Goal: Go to known website: Access a specific website the user already knows

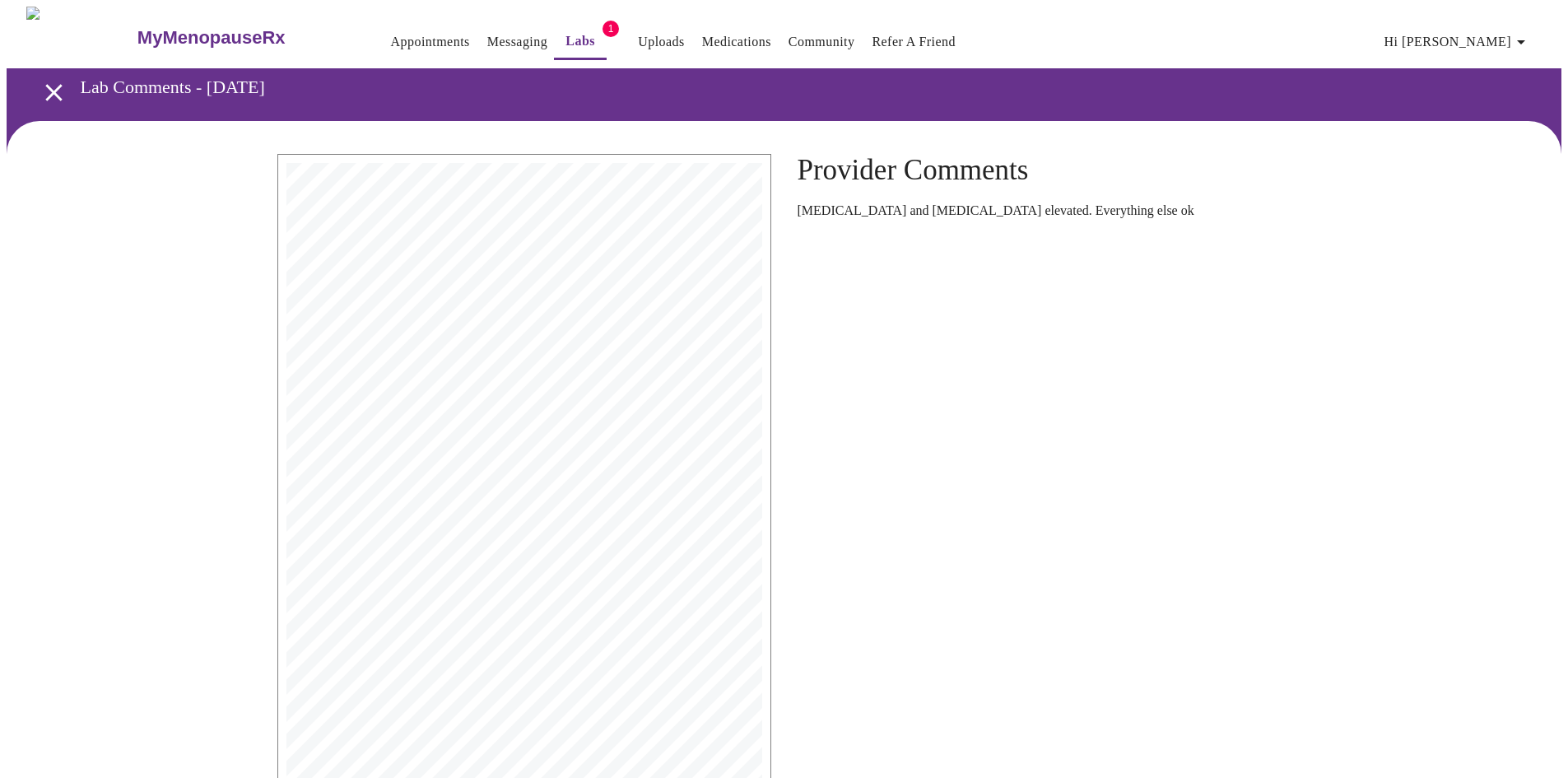
scroll to position [136, 0]
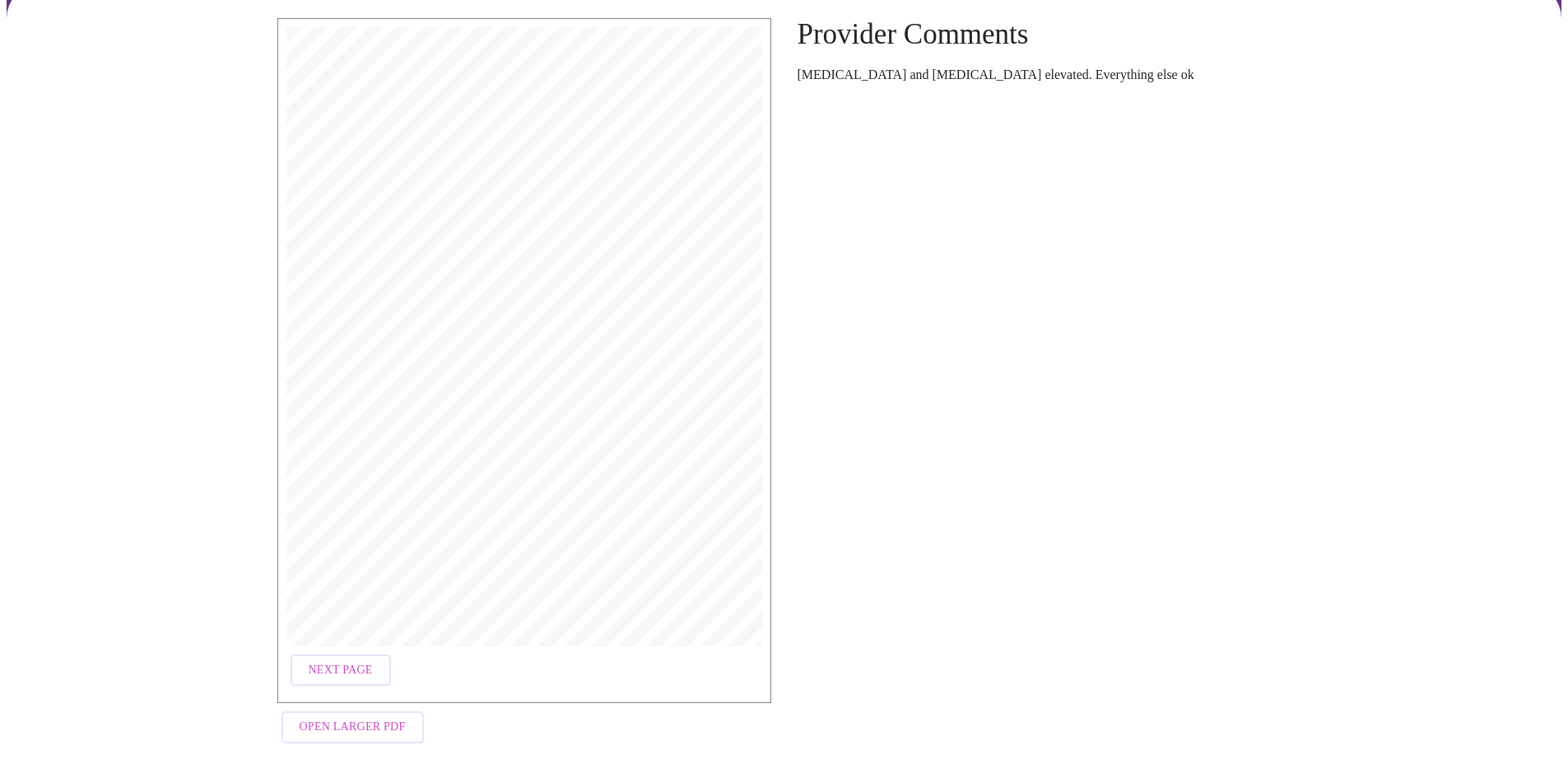
drag, startPoint x: 0, startPoint y: 0, endPoint x: 487, endPoint y: 11, distance: 487.1
click at [487, 11] on div "Next Page Open Larger PDF" at bounding box center [525, 385] width 520 height 759
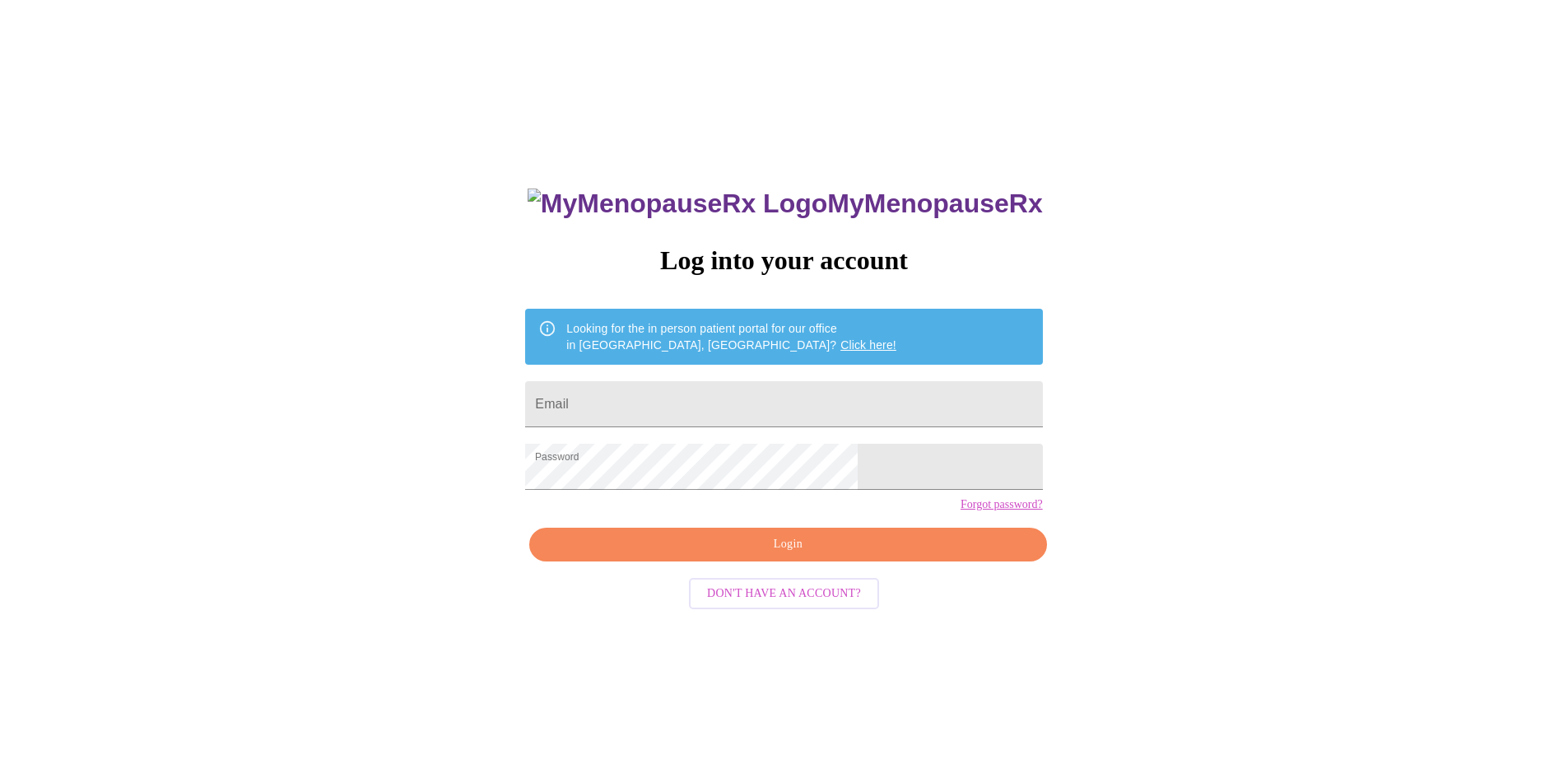
scroll to position [16, 0]
